Goal: Task Accomplishment & Management: Use online tool/utility

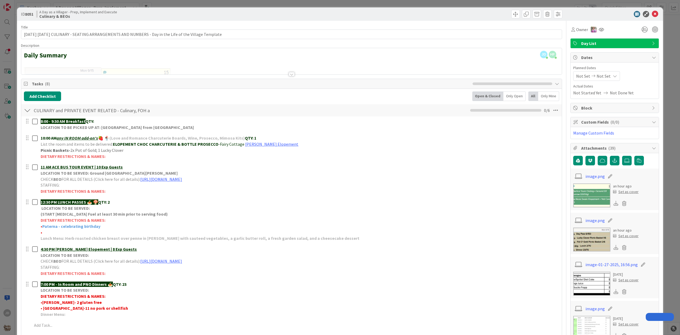
click at [647, 17] on div "ID 8051 A Day as a Villager - Prep, Implement and Execute Culinary & BEOs" at bounding box center [340, 13] width 646 height 13
click at [652, 13] on icon at bounding box center [655, 14] width 6 height 6
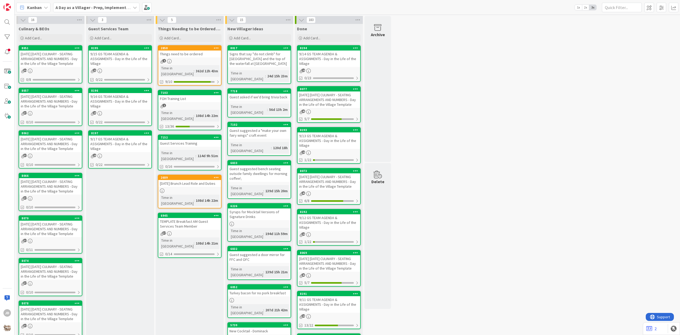
click at [208, 59] on div "4" at bounding box center [189, 61] width 63 height 5
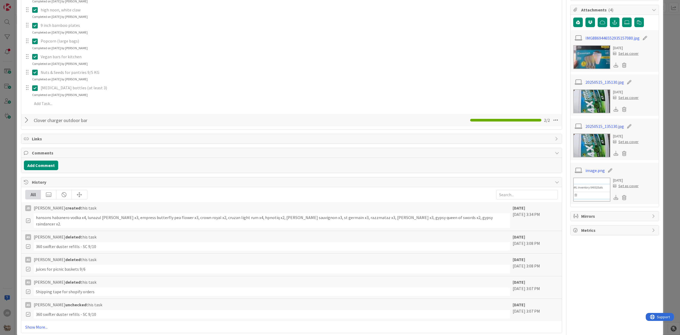
scroll to position [142, 0]
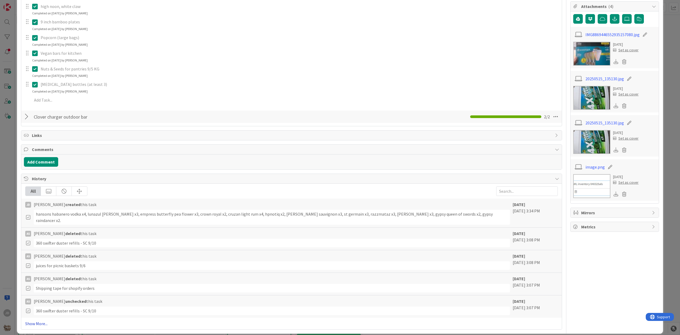
click at [37, 320] on link "Show More..." at bounding box center [291, 323] width 533 height 6
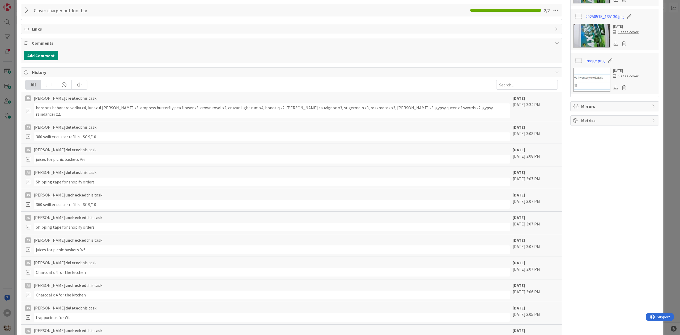
scroll to position [0, 0]
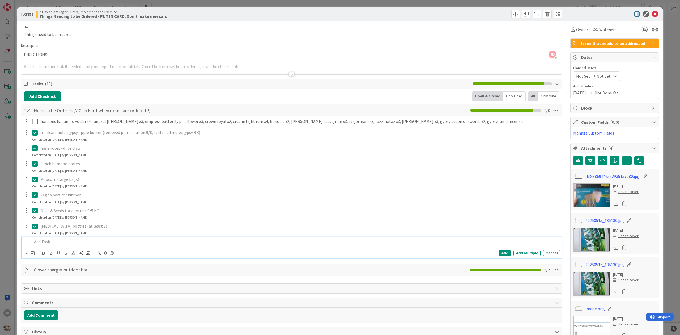
click at [61, 245] on p at bounding box center [295, 242] width 526 height 6
click at [61, 244] on p "Check" at bounding box center [295, 242] width 526 height 6
click at [60, 243] on p "Check" at bounding box center [295, 242] width 526 height 6
click at [401, 59] on div "[PERSON_NAME] just joined DIRECTIONS: Add the item (and link if needed) and you…" at bounding box center [291, 61] width 541 height 26
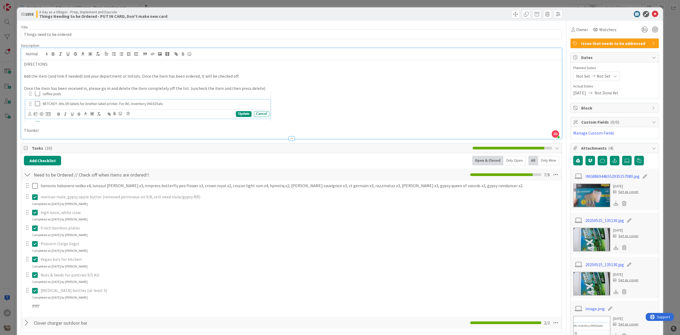
click at [100, 214] on p "high noon, white claw" at bounding box center [300, 212] width 518 height 6
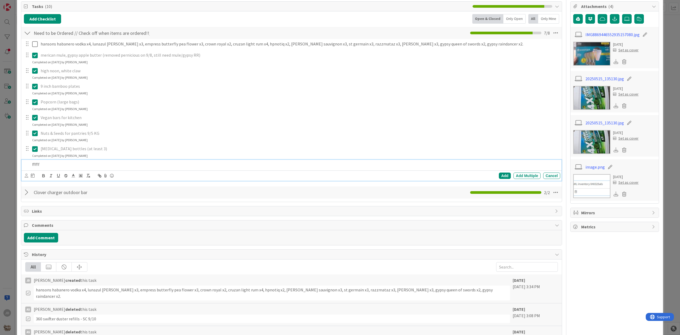
click at [62, 165] on p "fffff" at bounding box center [295, 164] width 526 height 6
drag, startPoint x: 62, startPoint y: 165, endPoint x: 47, endPoint y: 152, distance: 20.1
click at [62, 166] on p "fffff" at bounding box center [295, 164] width 526 height 6
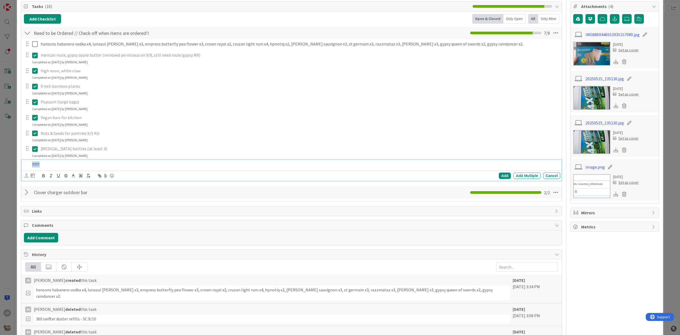
click at [61, 165] on p "fffff" at bounding box center [295, 164] width 526 height 6
click at [58, 165] on p "fffff" at bounding box center [295, 164] width 526 height 6
click at [7, 164] on div "ID 2858 A Day as a Villager - Prep, Implement and Execute Things Needing to be …" at bounding box center [340, 167] width 680 height 335
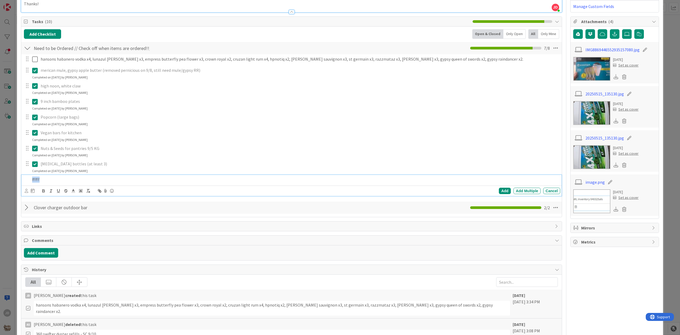
scroll to position [177, 0]
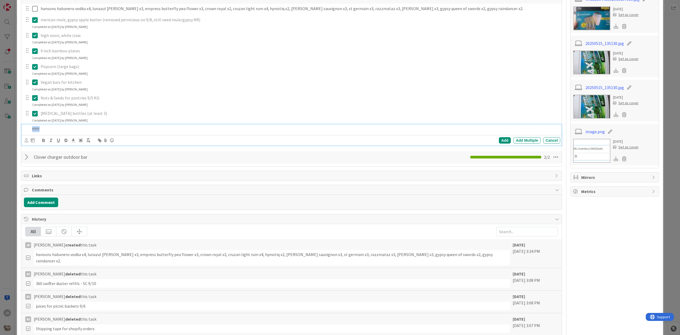
click at [90, 128] on p "fffff" at bounding box center [295, 129] width 526 height 6
click at [499, 139] on div "Add" at bounding box center [505, 140] width 12 height 6
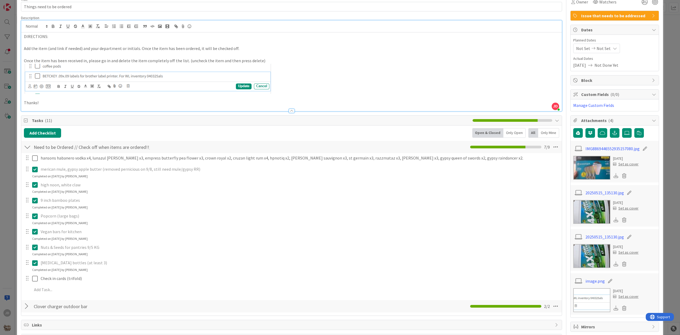
scroll to position [0, 0]
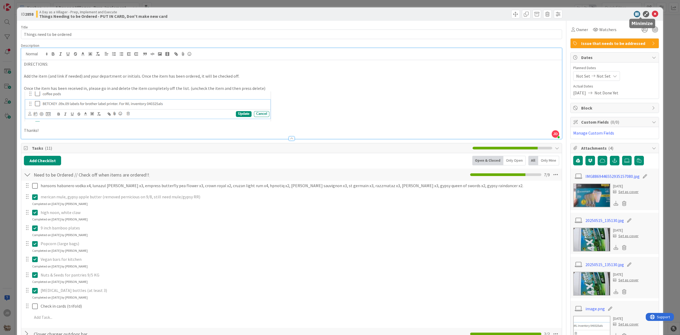
drag, startPoint x: 650, startPoint y: 13, endPoint x: 482, endPoint y: 29, distance: 168.7
click at [652, 13] on icon at bounding box center [655, 14] width 6 height 6
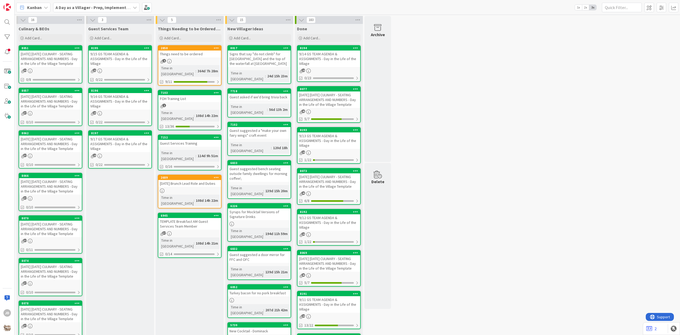
click at [49, 57] on div "[DATE] [DATE] CULINARY - SEATING ARRANGEMENTS AND NUMBERS - Day in the Life of …" at bounding box center [50, 58] width 63 height 16
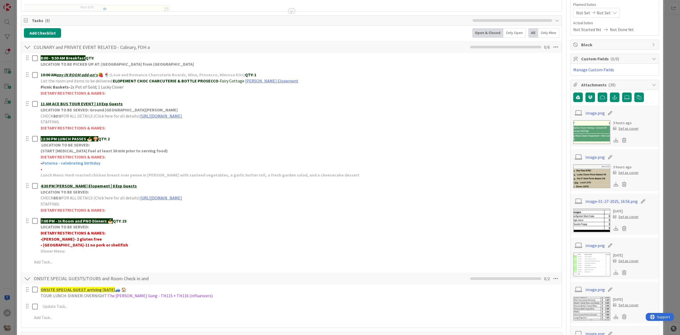
scroll to position [71, 0]
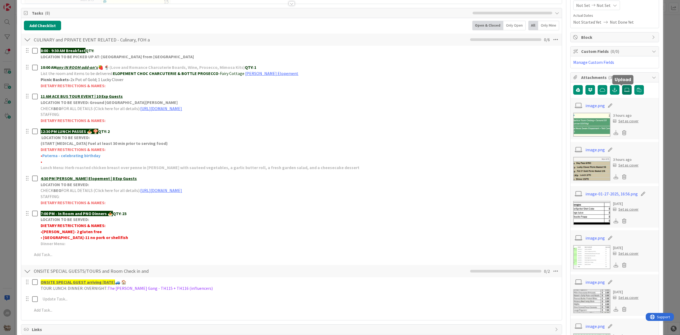
click at [624, 91] on icon at bounding box center [626, 90] width 5 height 4
click at [622, 85] on input "file" at bounding box center [622, 85] width 0 height 0
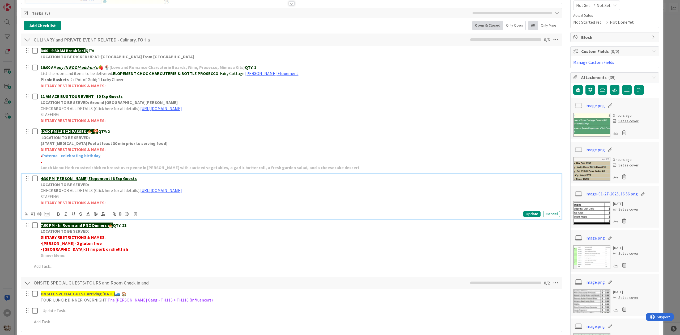
click at [210, 194] on p "STAFFING:" at bounding box center [300, 196] width 518 height 6
click at [182, 191] on link "[URL][DOMAIN_NAME]" at bounding box center [161, 190] width 42 height 5
click at [222, 202] on link "[URL][DOMAIN_NAME]" at bounding box center [204, 200] width 36 height 7
click at [624, 91] on icon at bounding box center [626, 90] width 5 height 4
click at [622, 85] on input "file" at bounding box center [622, 85] width 0 height 0
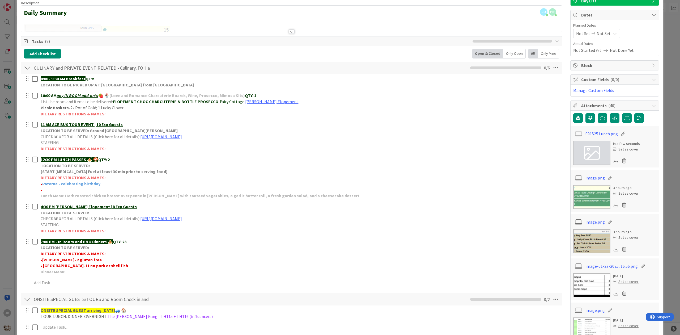
scroll to position [0, 0]
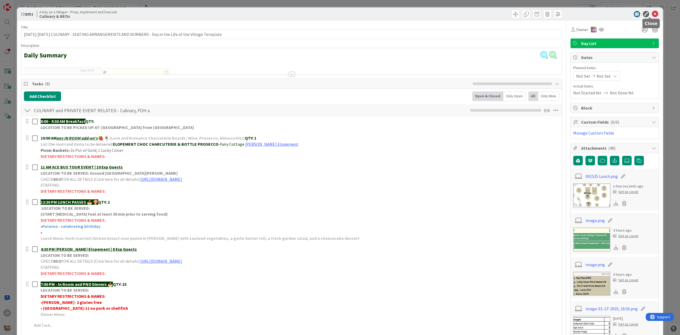
click at [652, 15] on icon at bounding box center [655, 14] width 6 height 6
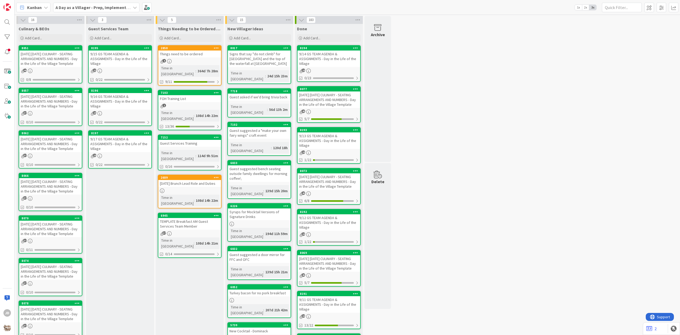
click at [32, 60] on div "[DATE] [DATE] CULINARY - SEATING ARRANGEMENTS AND NUMBERS - Day in the Life of …" at bounding box center [50, 58] width 63 height 16
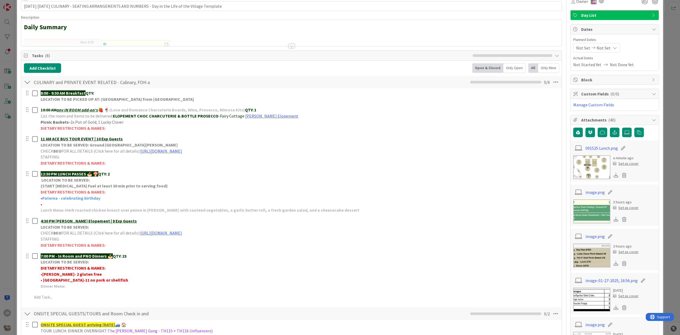
scroll to position [71, 0]
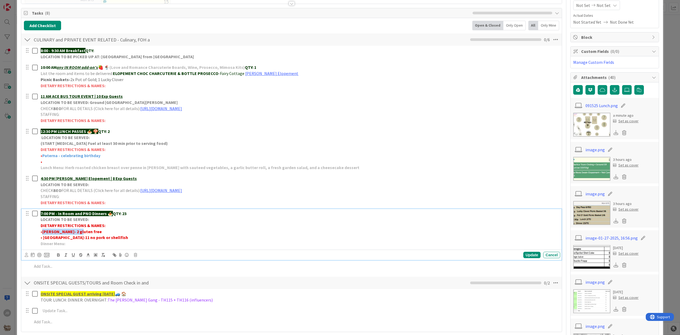
drag, startPoint x: 77, startPoint y: 233, endPoint x: 41, endPoint y: 233, distance: 35.3
click at [41, 233] on p "• [PERSON_NAME]- 2 gluten free" at bounding box center [300, 231] width 518 height 6
copy p "[PERSON_NAME]- 2 gluten free"
drag, startPoint x: 62, startPoint y: 230, endPoint x: 67, endPoint y: 231, distance: 5.6
click at [62, 230] on strong "[PERSON_NAME]- 2 gluten free" at bounding box center [72, 231] width 60 height 5
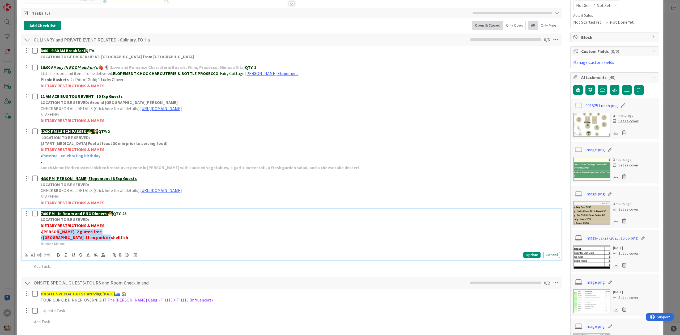
drag, startPoint x: 82, startPoint y: 235, endPoint x: 55, endPoint y: 231, distance: 27.9
click at [55, 231] on div "7:00 PM - In Room and PNO Dinners 🍝 QTY: 23 LOCATION TO BE SERVED: DIETARY REST…" at bounding box center [300, 228] width 522 height 39
click at [85, 228] on strong "DIETARY RESTRICTIONS & NAMES:" at bounding box center [73, 225] width 65 height 5
drag, startPoint x: 79, startPoint y: 232, endPoint x: 54, endPoint y: 231, distance: 24.8
click at [54, 231] on p "• [PERSON_NAME]- 2 gluten free" at bounding box center [300, 231] width 518 height 6
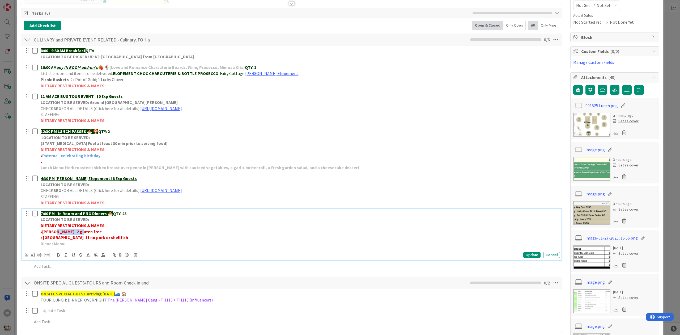
copy strong "2 gluten free"
drag, startPoint x: 102, startPoint y: 236, endPoint x: 217, endPoint y: 244, distance: 114.8
click at [58, 240] on p "• [PERSON_NAME]- 11 no pork or shellfish" at bounding box center [300, 237] width 518 height 6
copy strong "11 no pork or shellfish"
click at [624, 92] on icon at bounding box center [626, 90] width 5 height 4
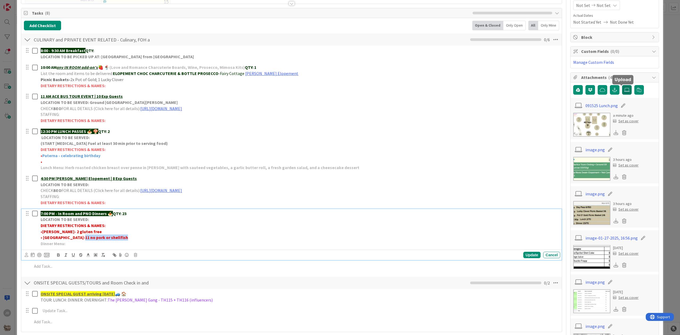
click at [622, 85] on input "file" at bounding box center [622, 85] width 0 height 0
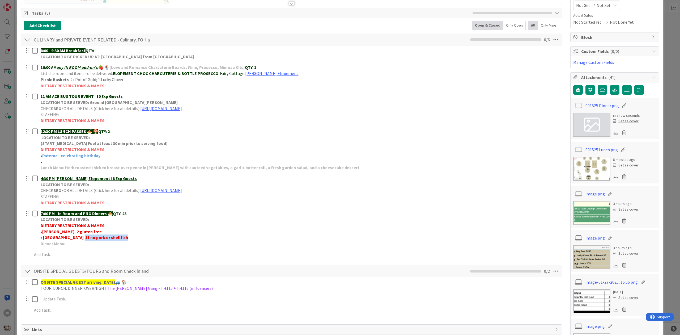
scroll to position [0, 0]
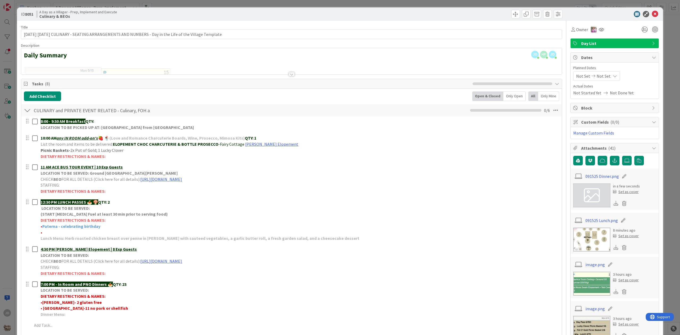
click at [652, 17] on icon at bounding box center [655, 14] width 6 height 6
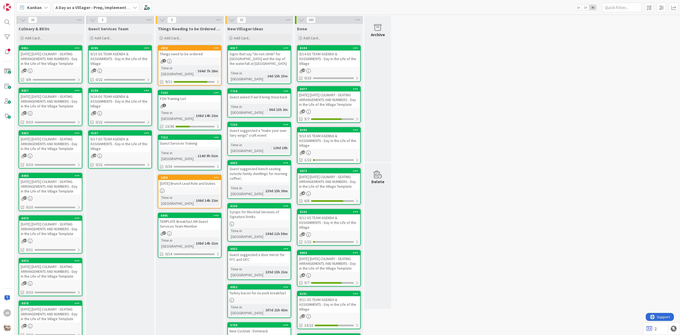
click at [35, 67] on link "8051 [DATE] [DATE] CULINARY - SEATING ARRANGEMENTS AND NUMBERS - Day in the Lif…" at bounding box center [51, 64] width 64 height 38
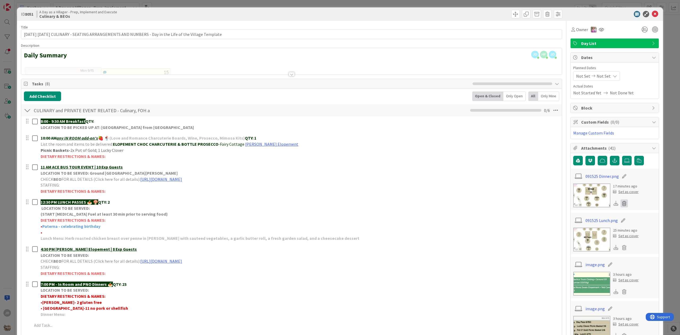
click at [621, 205] on icon at bounding box center [624, 203] width 7 height 8
click at [569, 234] on button "Delete" at bounding box center [575, 229] width 20 height 10
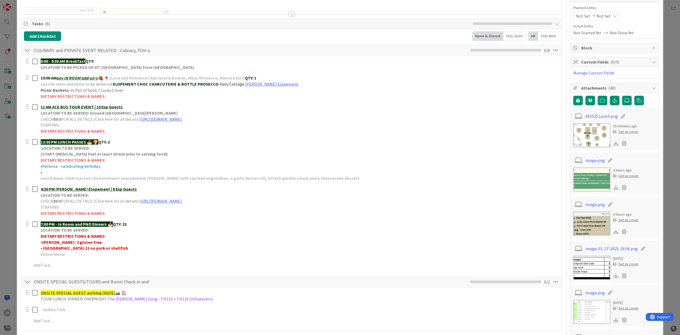
scroll to position [71, 0]
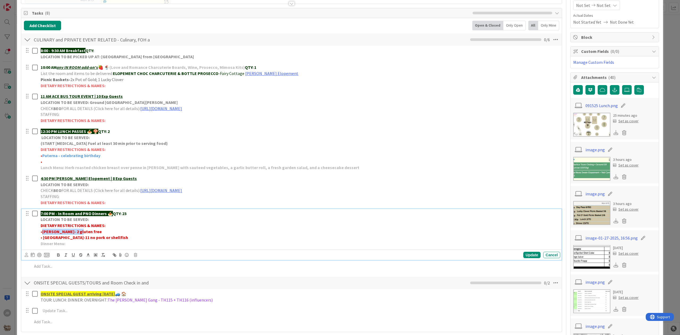
drag, startPoint x: 80, startPoint y: 230, endPoint x: 44, endPoint y: 231, distance: 36.7
click at [44, 231] on p "• [PERSON_NAME]- 2 gluten free" at bounding box center [300, 231] width 518 height 6
copy strong "[PERSON_NAME]- 2 gluten free"
click at [624, 92] on icon at bounding box center [626, 90] width 5 height 4
click at [622, 85] on input "file" at bounding box center [622, 85] width 0 height 0
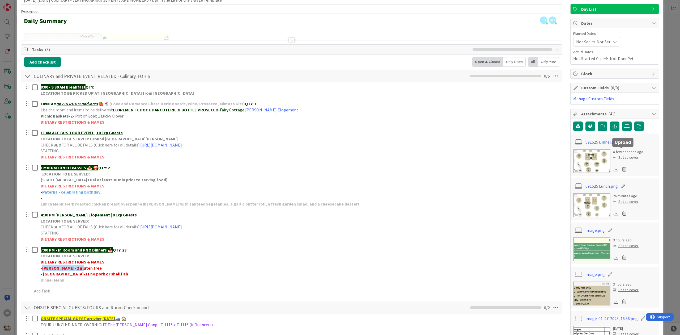
scroll to position [0, 0]
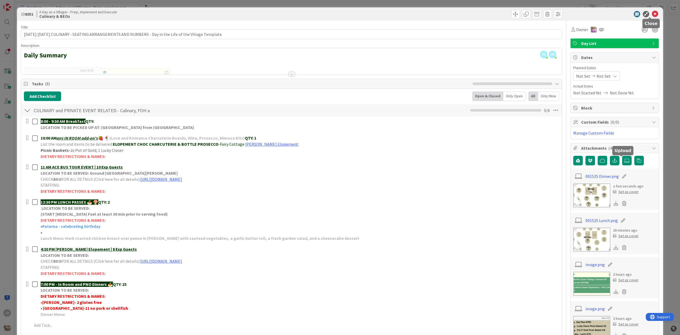
click at [652, 13] on icon at bounding box center [655, 14] width 6 height 6
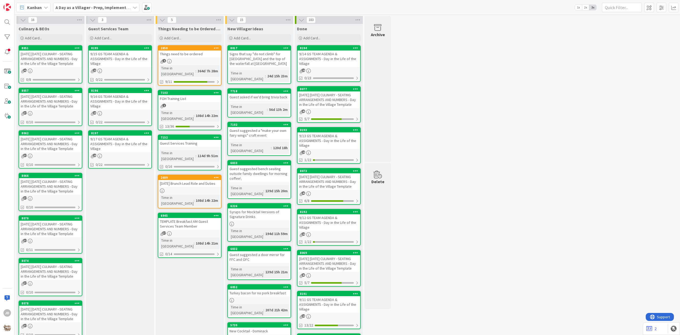
click at [56, 107] on div "[DATE] [DATE] CULINARY - SEATING ARRANGEMENTS AND NUMBERS - Day in the Life of …" at bounding box center [50, 101] width 63 height 16
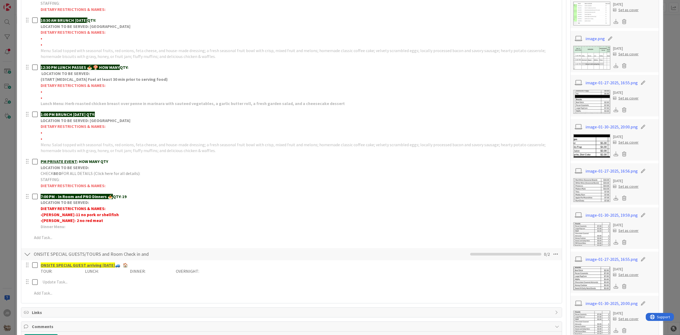
scroll to position [213, 0]
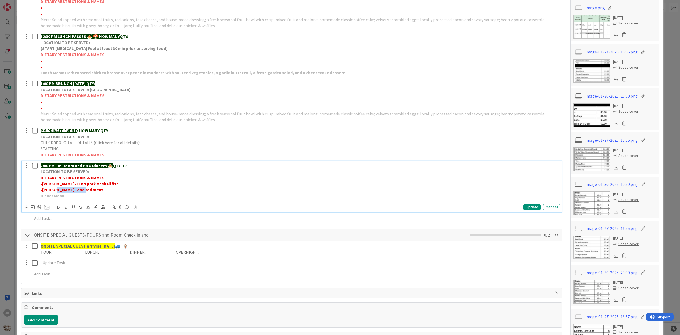
drag, startPoint x: 87, startPoint y: 189, endPoint x: 62, endPoint y: 186, distance: 25.4
click at [55, 190] on p "• [PERSON_NAME]- 2 no red meat" at bounding box center [300, 190] width 518 height 6
copy strong "2 no red meat"
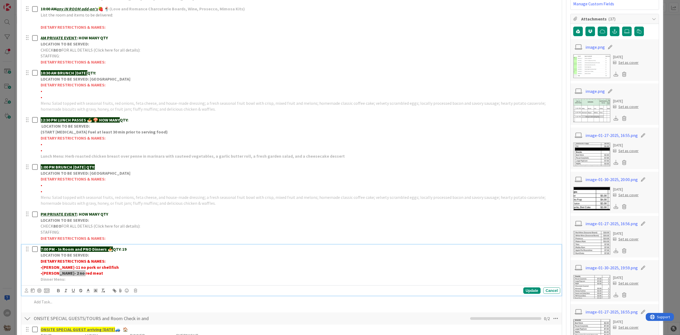
scroll to position [142, 0]
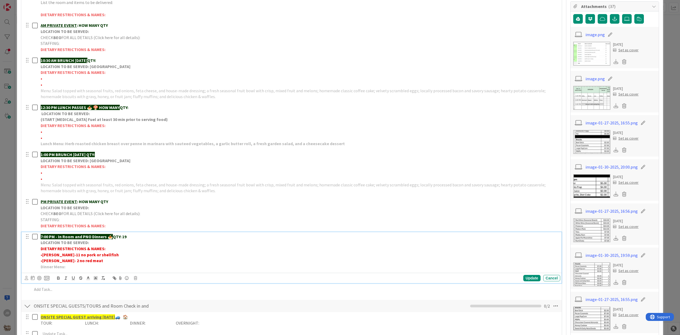
click at [94, 266] on p "Dinner Menu:" at bounding box center [300, 267] width 518 height 6
click at [89, 261] on p "• [PERSON_NAME]- 2 no red meat" at bounding box center [300, 260] width 518 height 6
click at [98, 255] on strong "[PERSON_NAME]-11 no pork or shellfish" at bounding box center [80, 254] width 77 height 5
click at [92, 264] on p "Dinner Menu:" at bounding box center [300, 267] width 518 height 6
click at [85, 261] on p "• [PERSON_NAME]- 2 no red meat" at bounding box center [300, 260] width 518 height 6
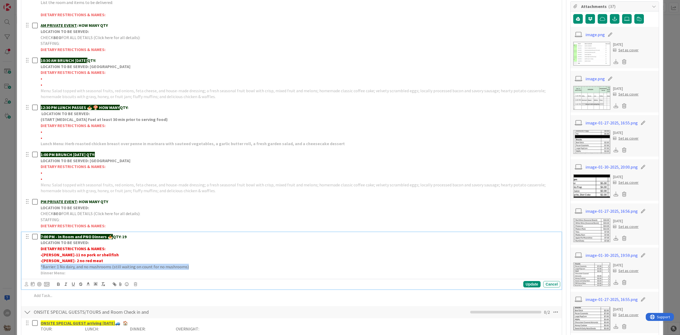
drag, startPoint x: 190, startPoint y: 269, endPoint x: 33, endPoint y: 263, distance: 156.4
click at [35, 265] on div "7:00 PM - In Room and PNO Dinners 🍝 QTY: 19 LOCATION TO BE SERVED: DIETARY REST…" at bounding box center [292, 254] width 537 height 45
click at [88, 285] on icon at bounding box center [88, 283] width 5 height 5
click at [95, 291] on span at bounding box center [94, 291] width 4 height 4
click at [523, 286] on div "Update" at bounding box center [531, 284] width 17 height 6
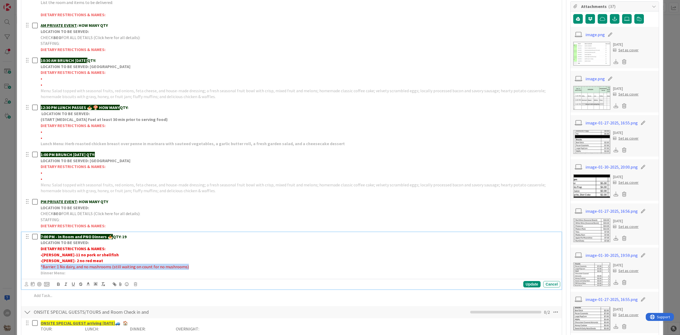
drag, startPoint x: 196, startPoint y: 269, endPoint x: 41, endPoint y: 267, distance: 155.4
click at [41, 267] on p "*Barrier: 1 No dairy, and no mushrooms (still waiting on count for no mushrooms)" at bounding box center [300, 267] width 518 height 6
click at [56, 286] on icon "button" at bounding box center [58, 284] width 5 height 5
click at [523, 283] on div "Update" at bounding box center [531, 284] width 17 height 6
click at [78, 267] on strong "*Barrier: 1 No dairy, and no mushrooms (still waiting on count for no mushrooms)" at bounding box center [119, 266] width 157 height 5
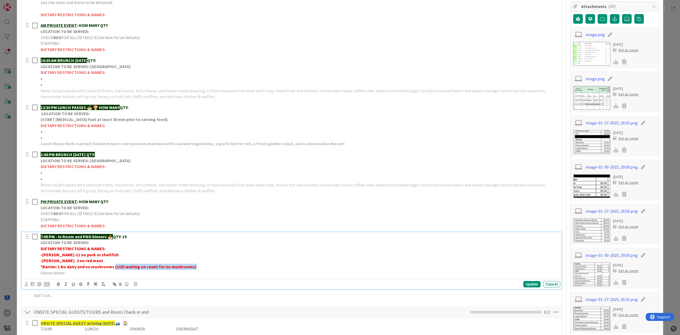
drag, startPoint x: 218, startPoint y: 265, endPoint x: 114, endPoint y: 267, distance: 103.6
click at [114, 267] on p "*Barrier: 1 No dairy and no mushrooms (still waiting on count for no mushrooms)" at bounding box center [300, 267] width 518 height 6
click at [529, 287] on div "Update" at bounding box center [531, 284] width 17 height 6
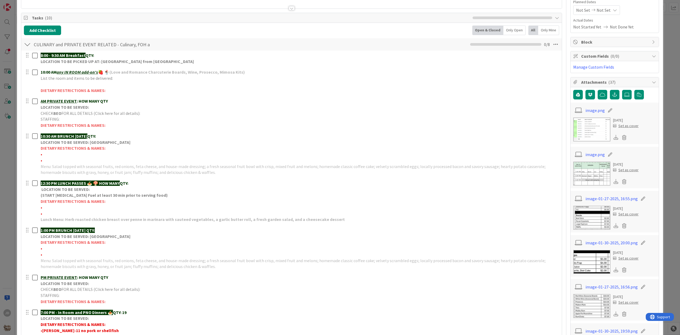
scroll to position [0, 0]
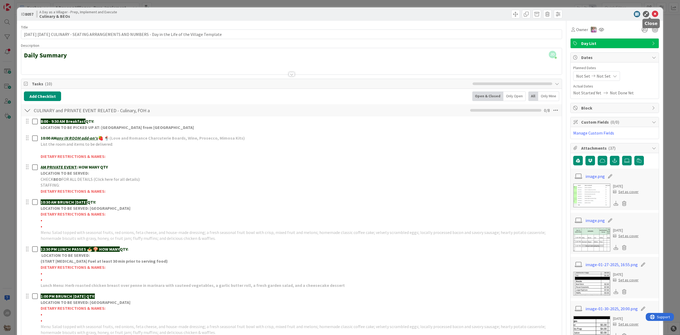
click at [652, 13] on icon at bounding box center [655, 14] width 6 height 6
